Goal: Communication & Community: Answer question/provide support

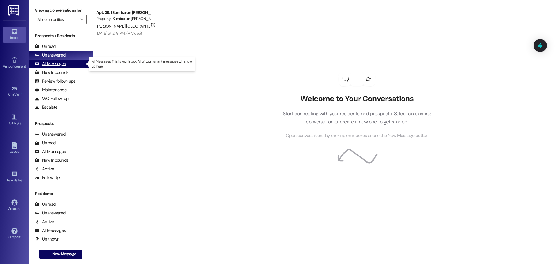
click at [55, 64] on div "All Messages" at bounding box center [50, 64] width 31 height 6
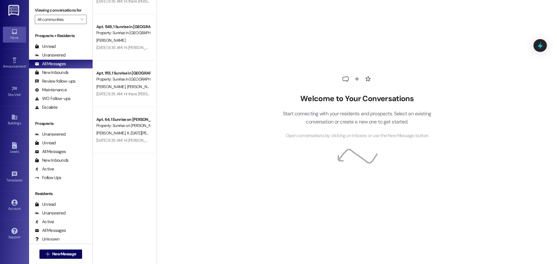
scroll to position [2096, 0]
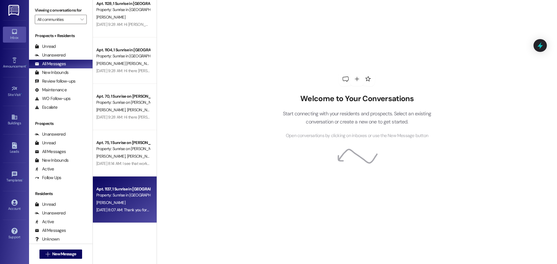
click at [128, 197] on div "Property: Sunrise in [GEOGRAPHIC_DATA]" at bounding box center [123, 195] width 54 height 6
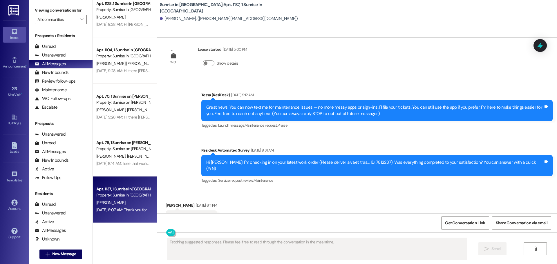
scroll to position [0, 0]
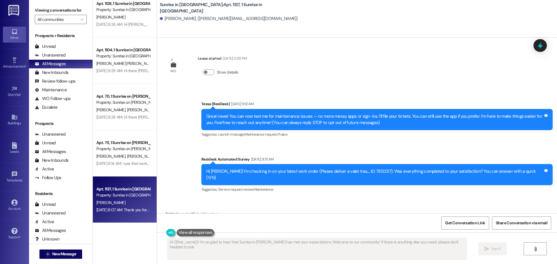
type textarea "Hi {{first_name}}! I'm so glad to hear that Sunrise in Chandler has met your ex…"
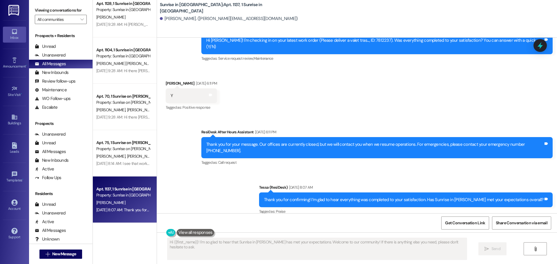
scroll to position [132, 0]
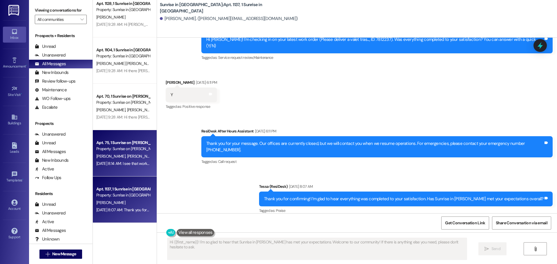
click at [114, 153] on div "A. Jimenez P. Wright" at bounding box center [123, 156] width 55 height 7
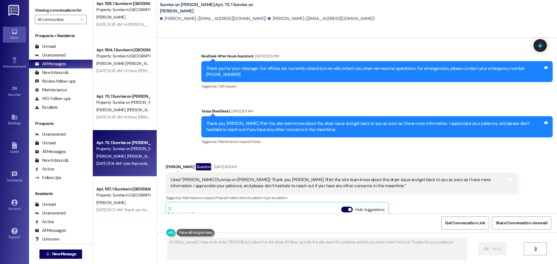
type textarea "Hi {{first_name}}! I see work order 7809236 is in place for the dryer. I'll fol…"
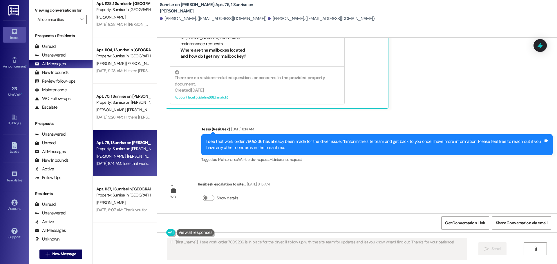
scroll to position [589, 0]
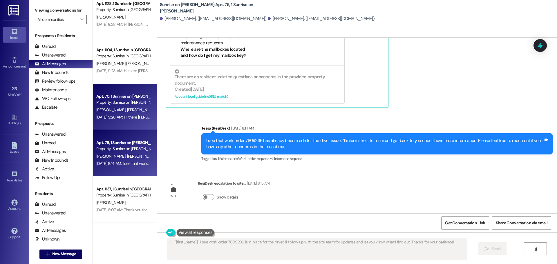
click at [103, 115] on div "Aug 01, 2025 at 9:28 AM: Hi there Juan Carlos and Sergio! I just wanted to chec…" at bounding box center [237, 116] width 283 height 5
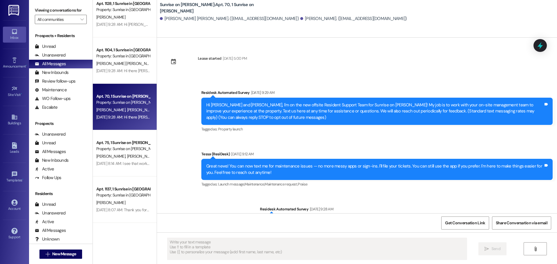
type textarea "Fetching suggested responses. Please feel free to read through the conversation…"
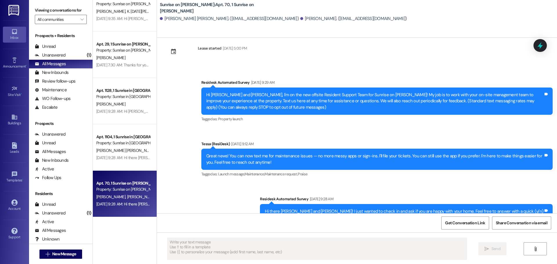
scroll to position [0, 0]
